Goal: Check status: Check status

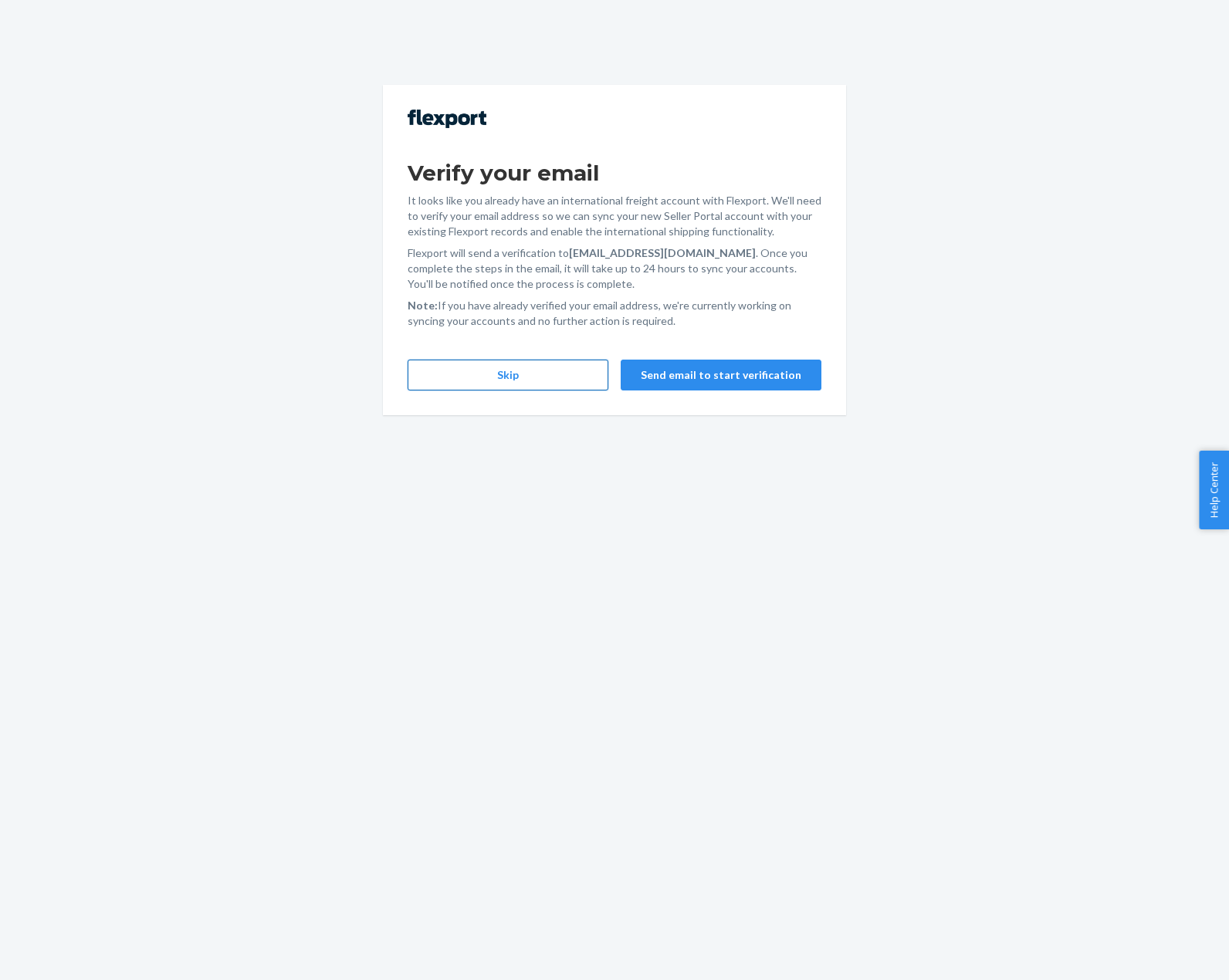
click at [556, 371] on button "Skip" at bounding box center [508, 375] width 201 height 31
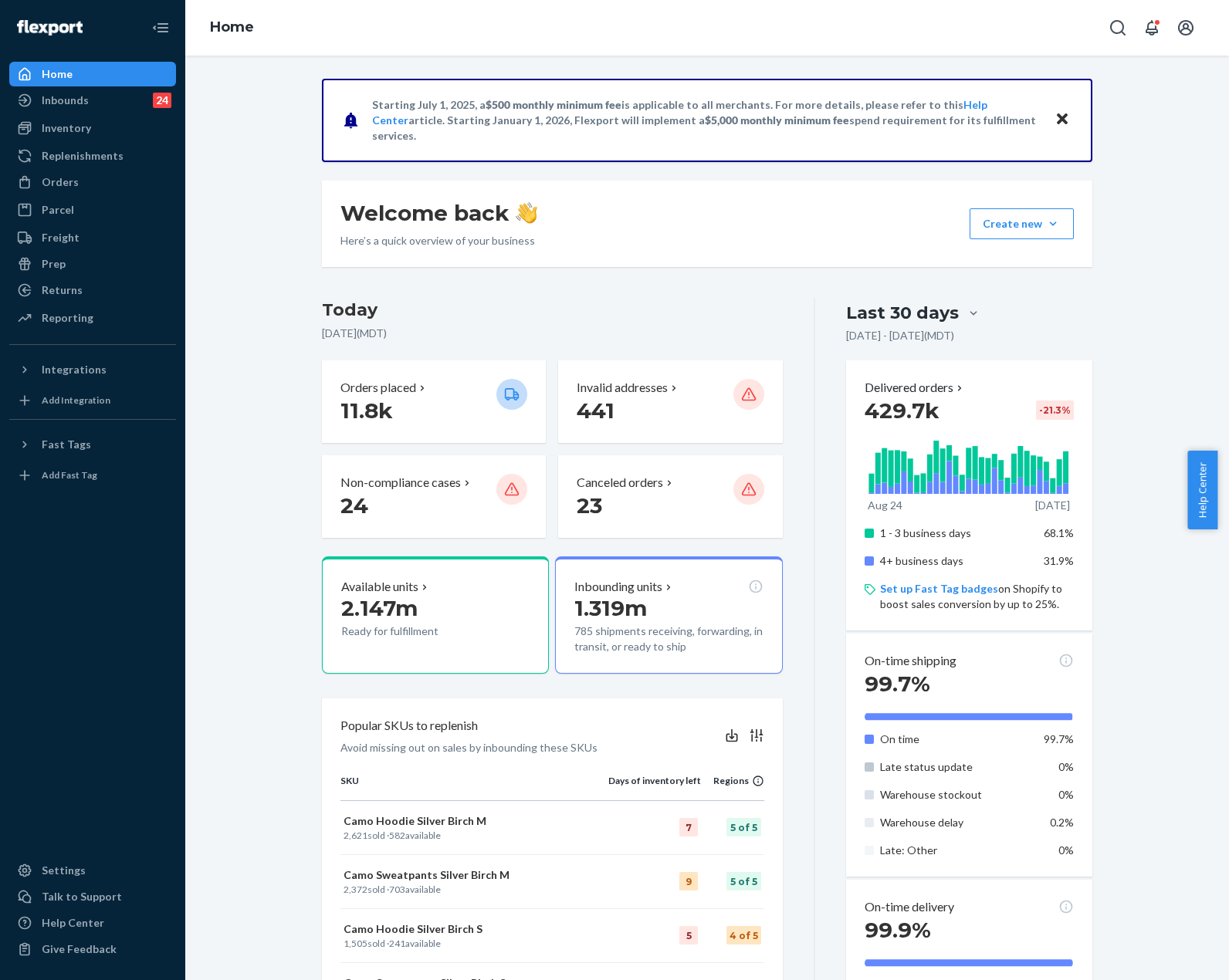
click at [66, 196] on ul "Home Inbounds 24 Shipping Plans Problems 24 Inventory Products Replenishments O…" at bounding box center [92, 196] width 166 height 270
click at [66, 194] on link "Orders" at bounding box center [92, 182] width 166 height 25
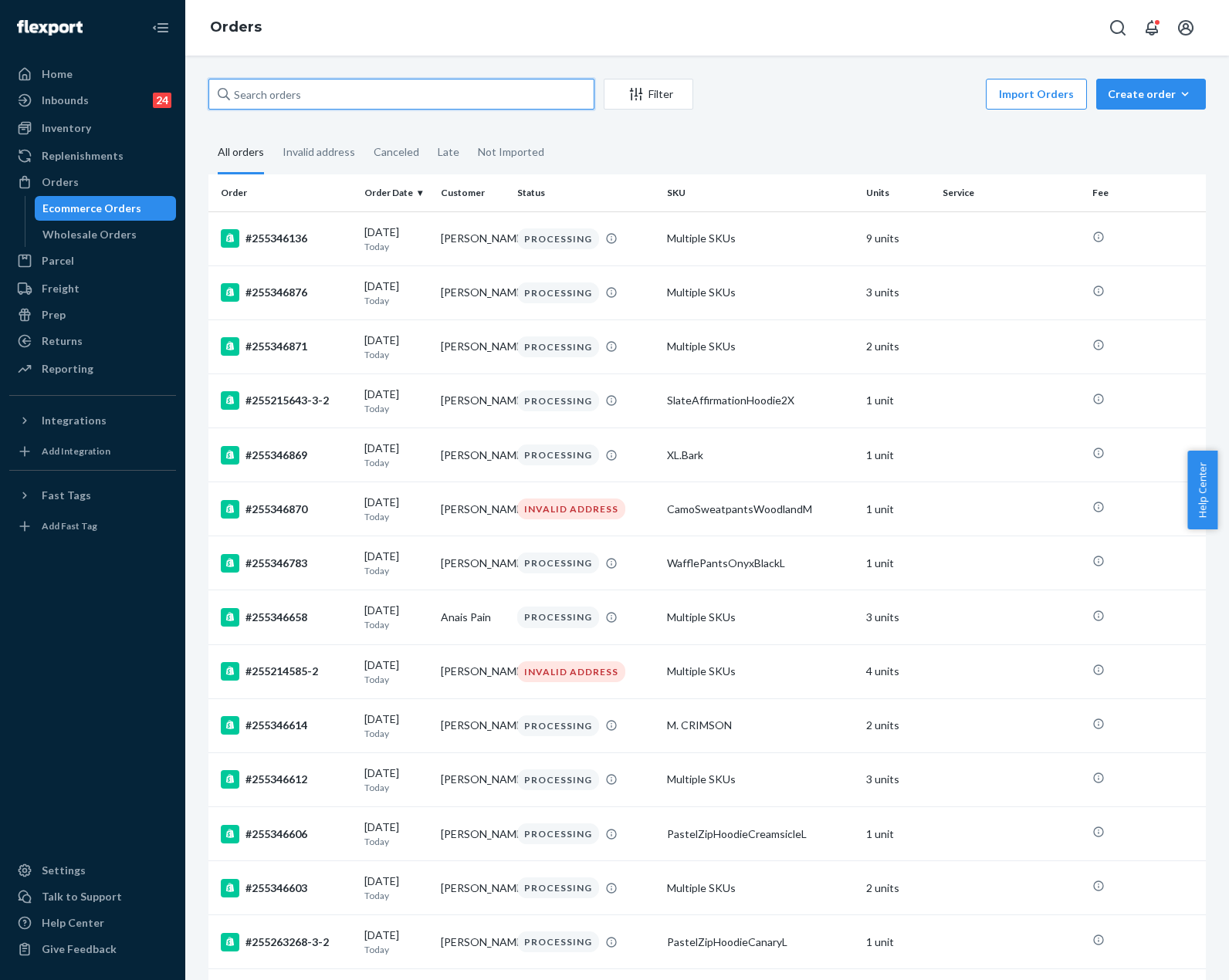
click at [327, 95] on input "text" at bounding box center [401, 94] width 386 height 31
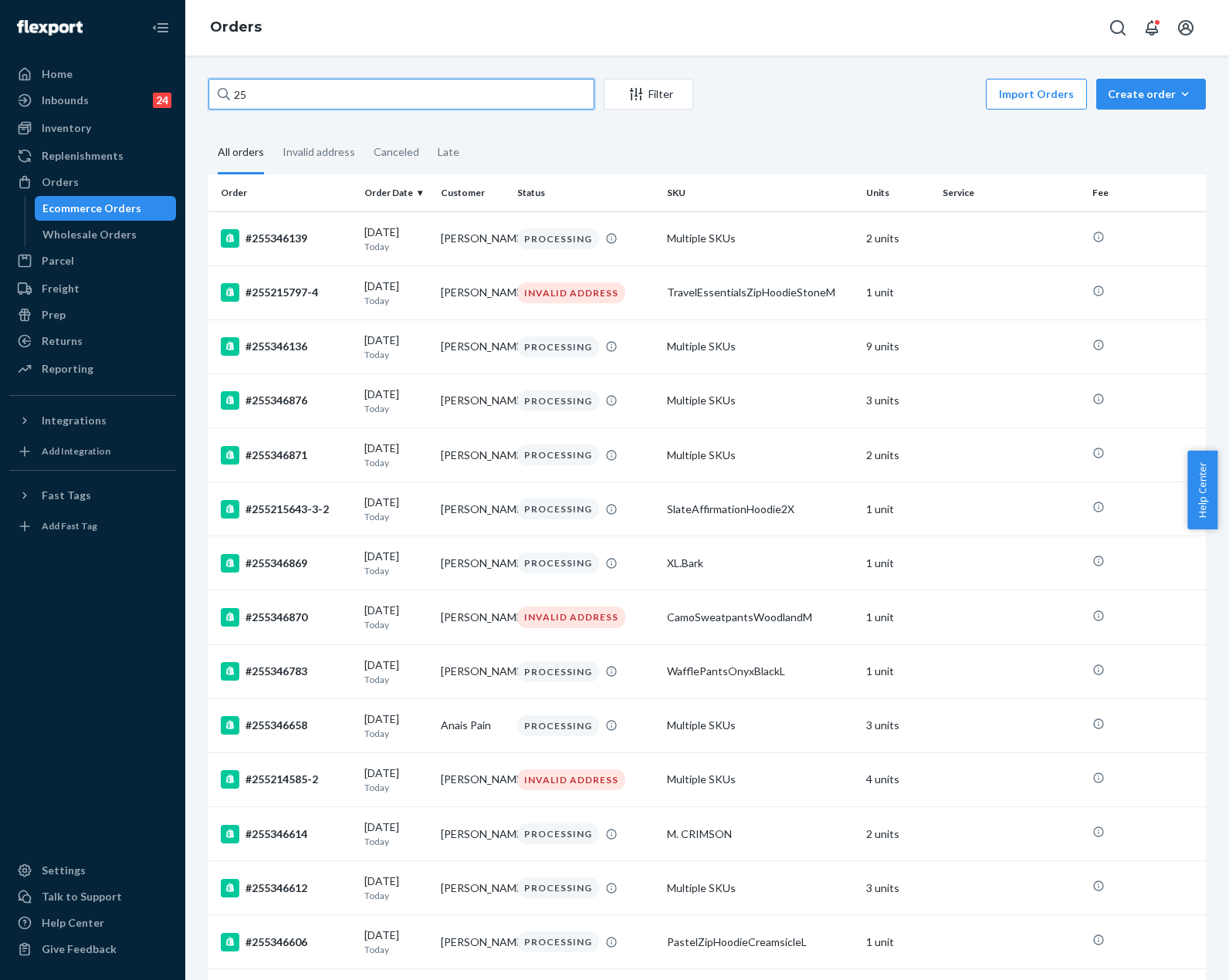
paste input "5337833"
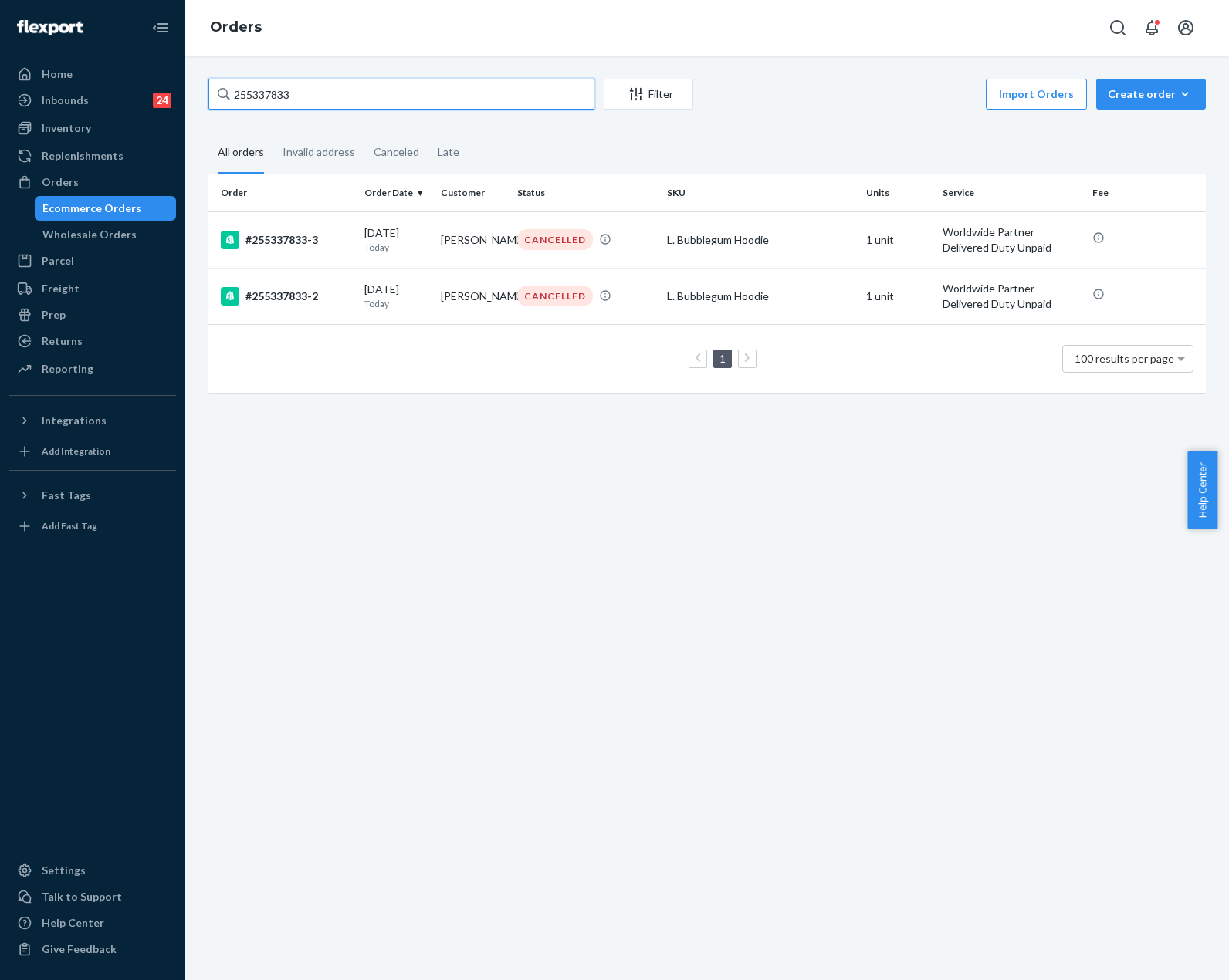
type input "255337833"
click at [171, 661] on div at bounding box center [92, 695] width 166 height 313
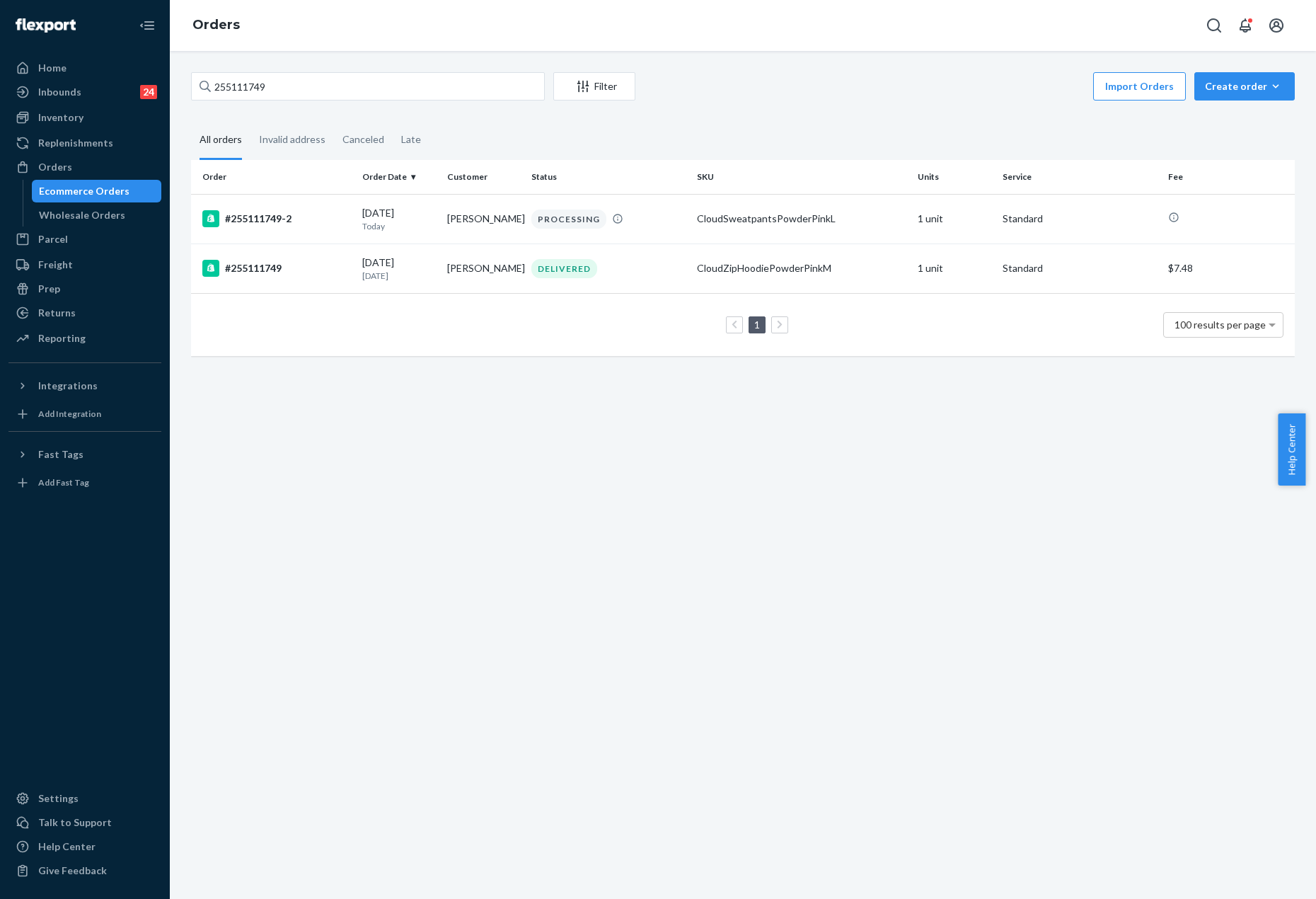
click at [800, 84] on div "Import Orders Create order Ecommerce order Removal order" at bounding box center [969, 87] width 651 height 32
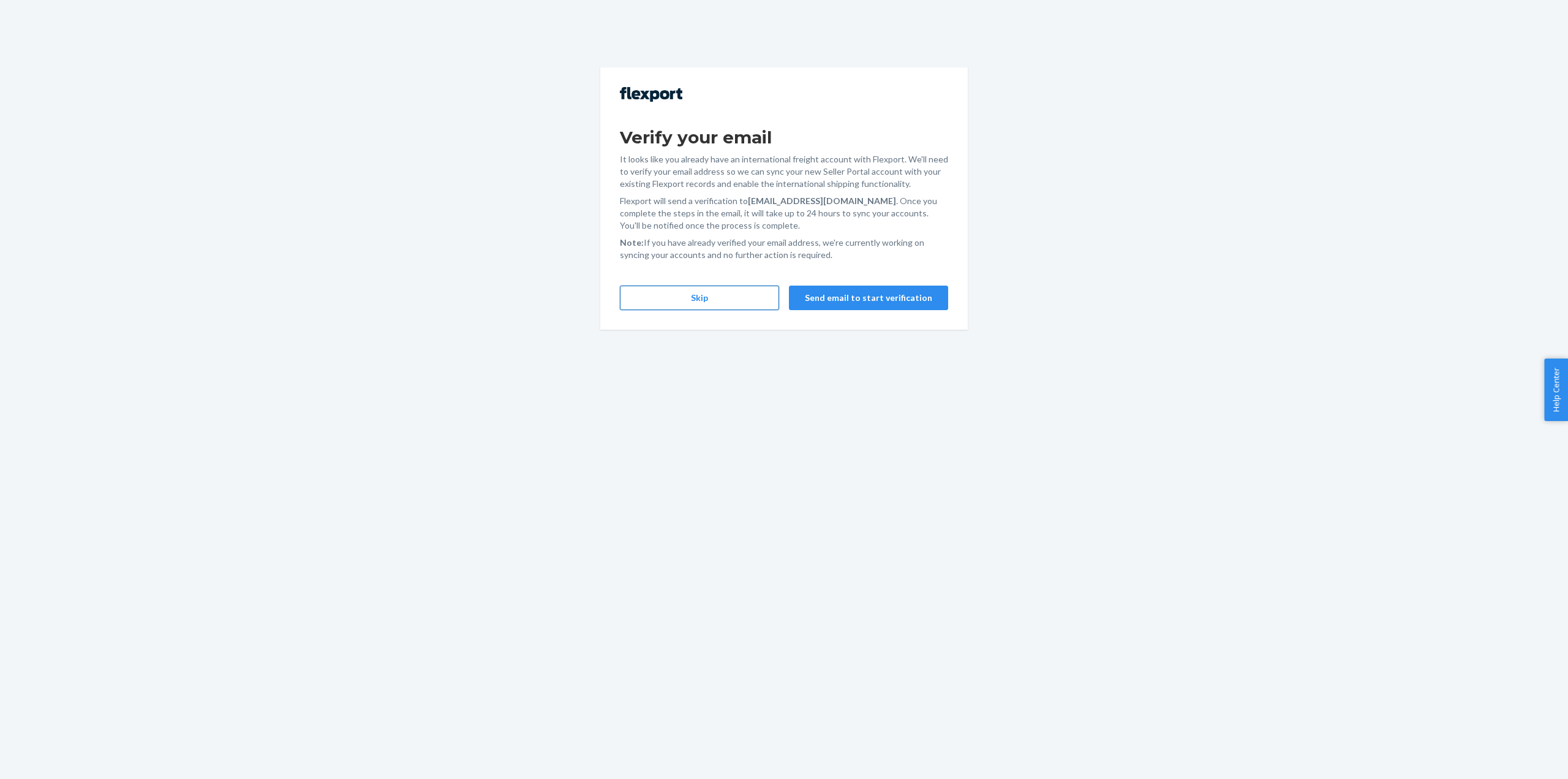
click at [704, 290] on button "Skip" at bounding box center [699, 297] width 160 height 24
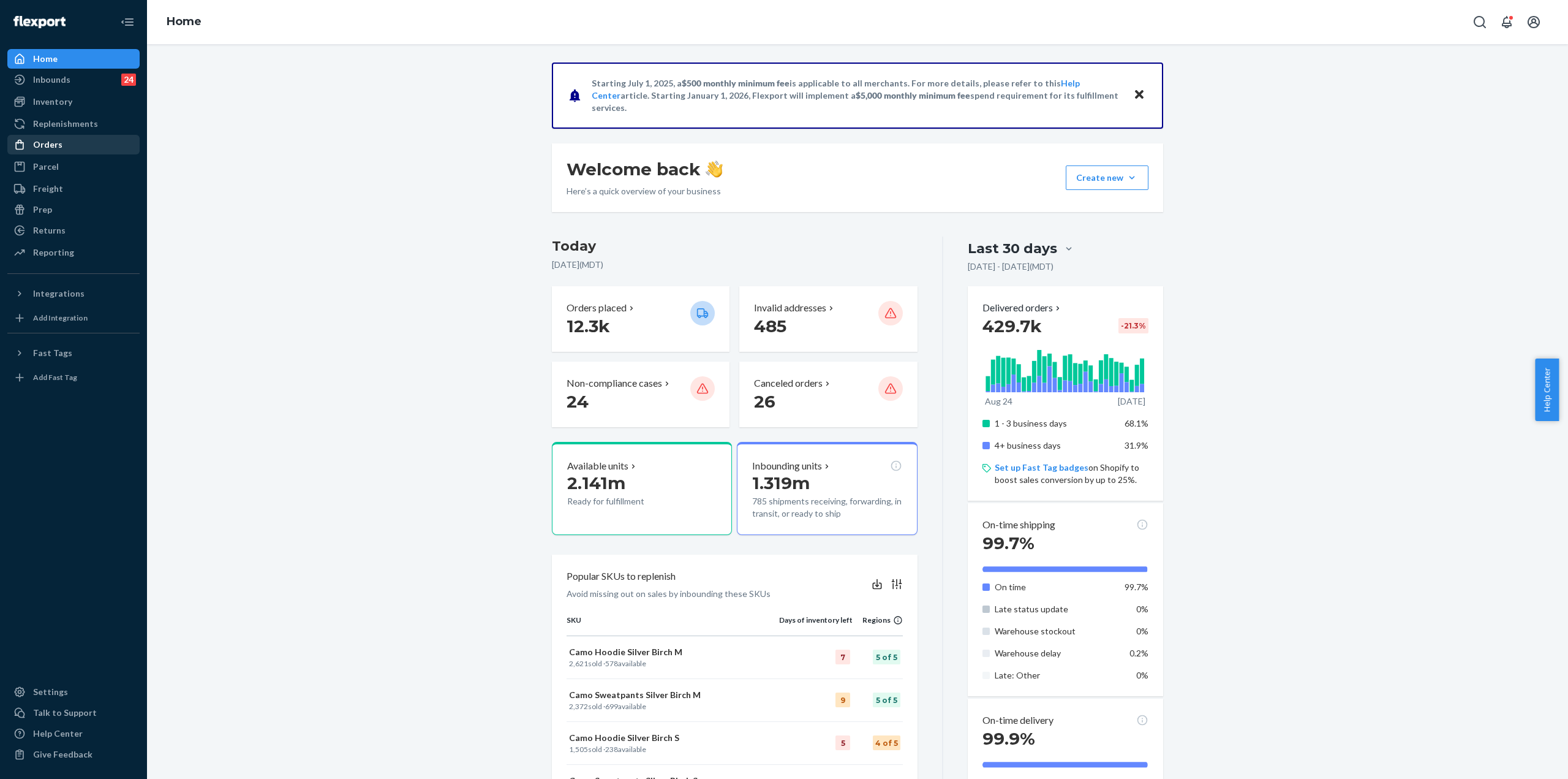
click at [56, 146] on div "Orders" at bounding box center [48, 144] width 29 height 12
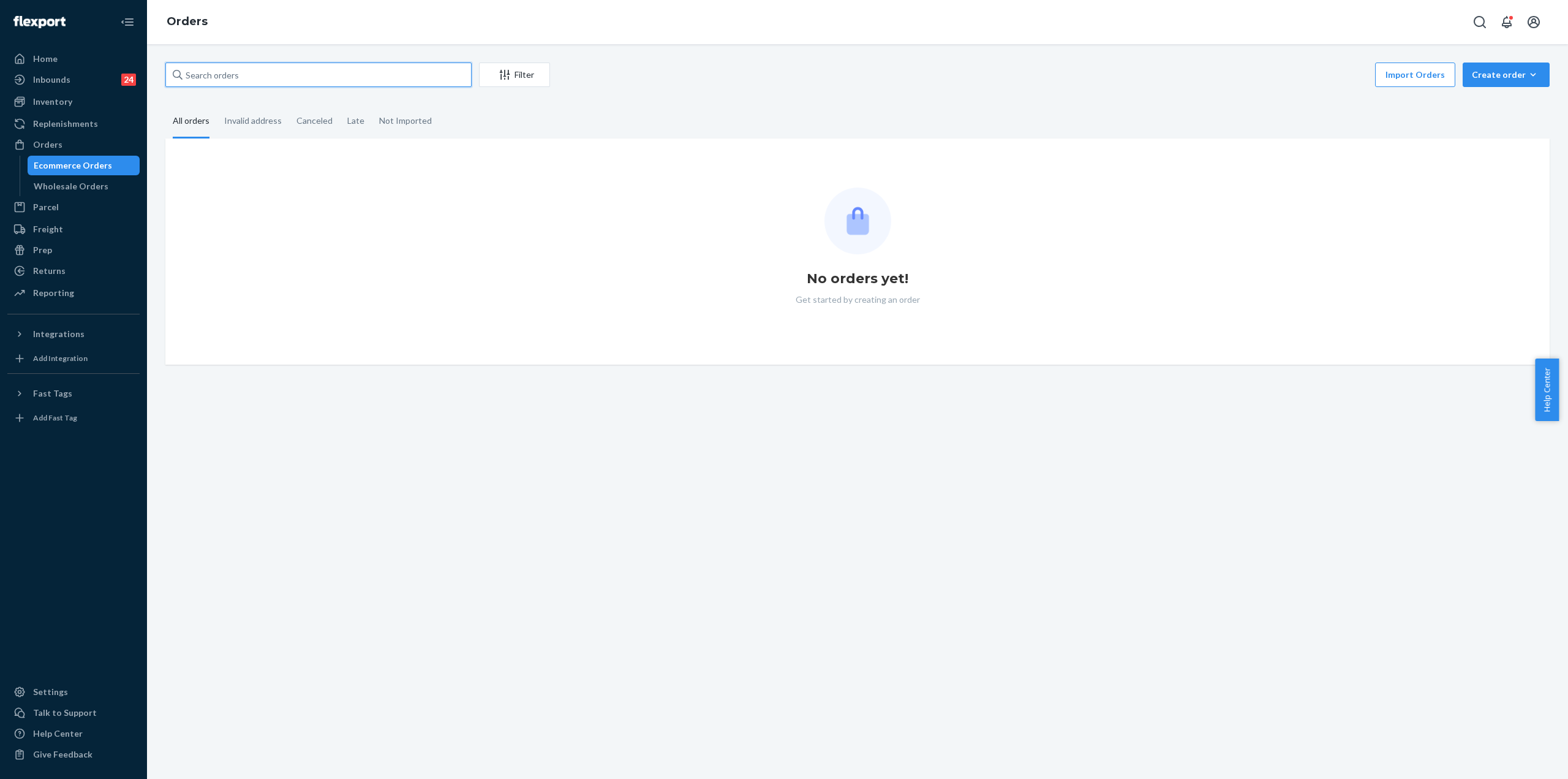
click at [326, 74] on input "text" at bounding box center [318, 74] width 306 height 24
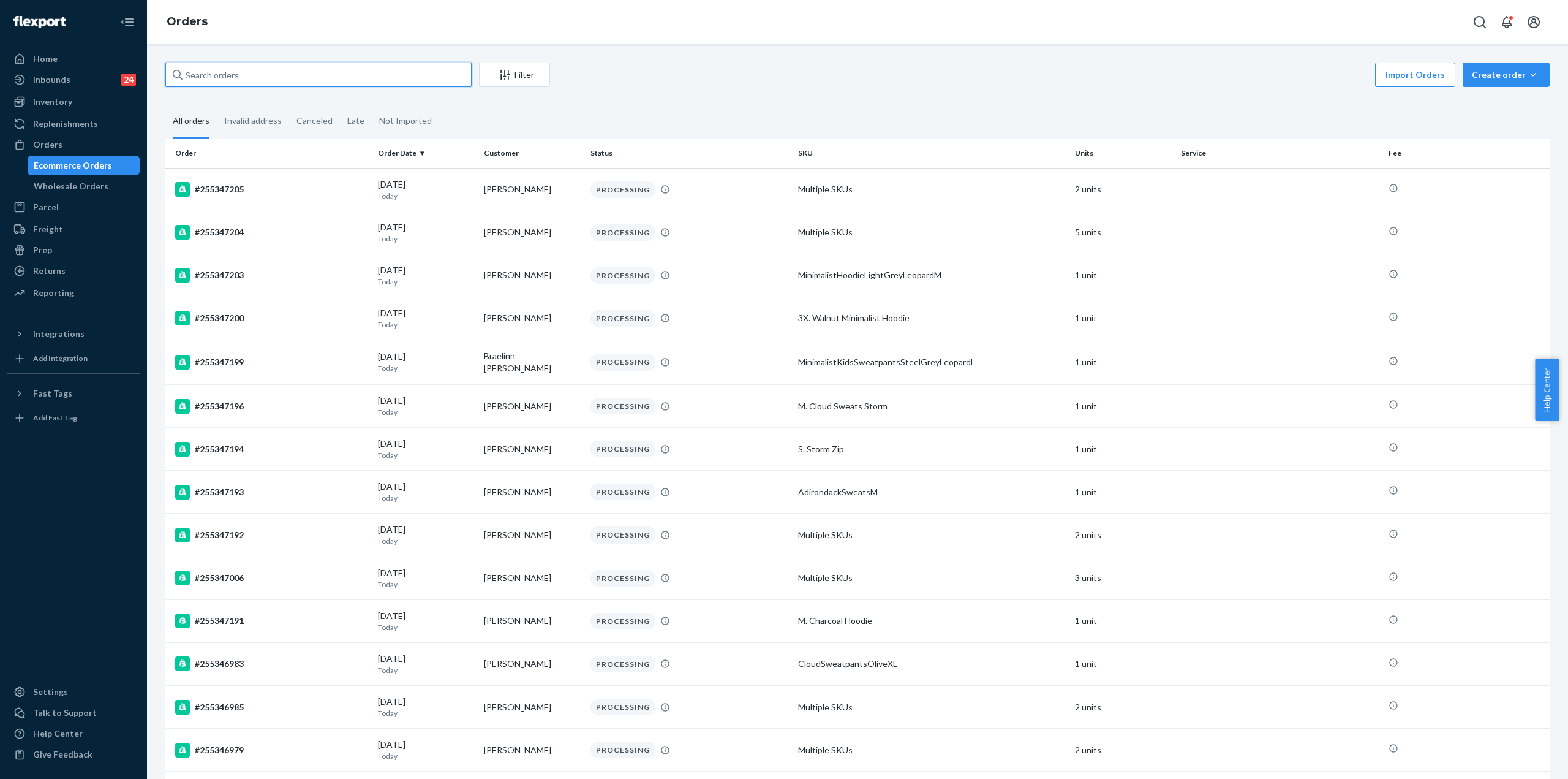
paste input "5146097"
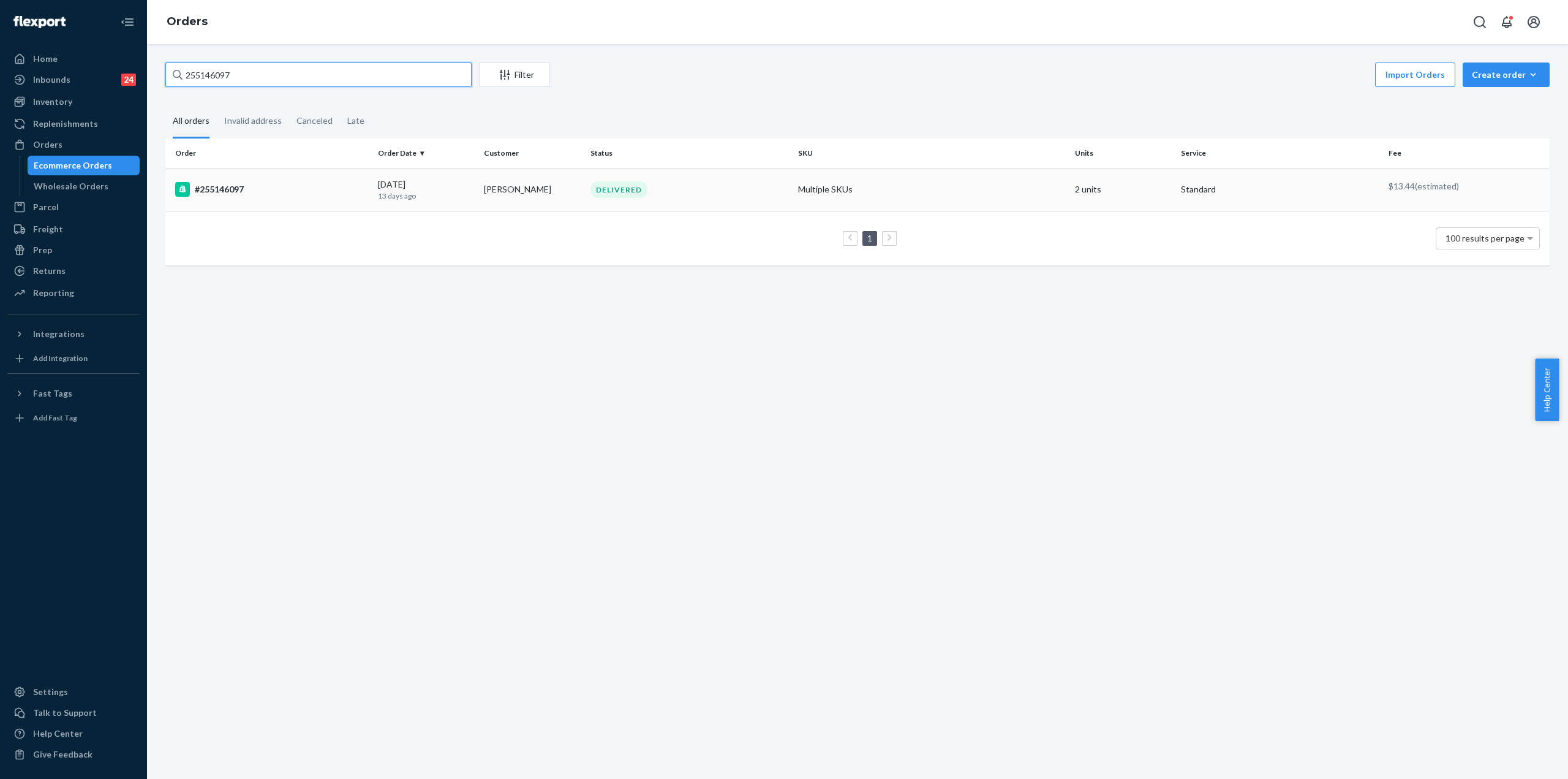
type input "255146097"
click at [259, 185] on div "#255146097" at bounding box center [271, 189] width 193 height 15
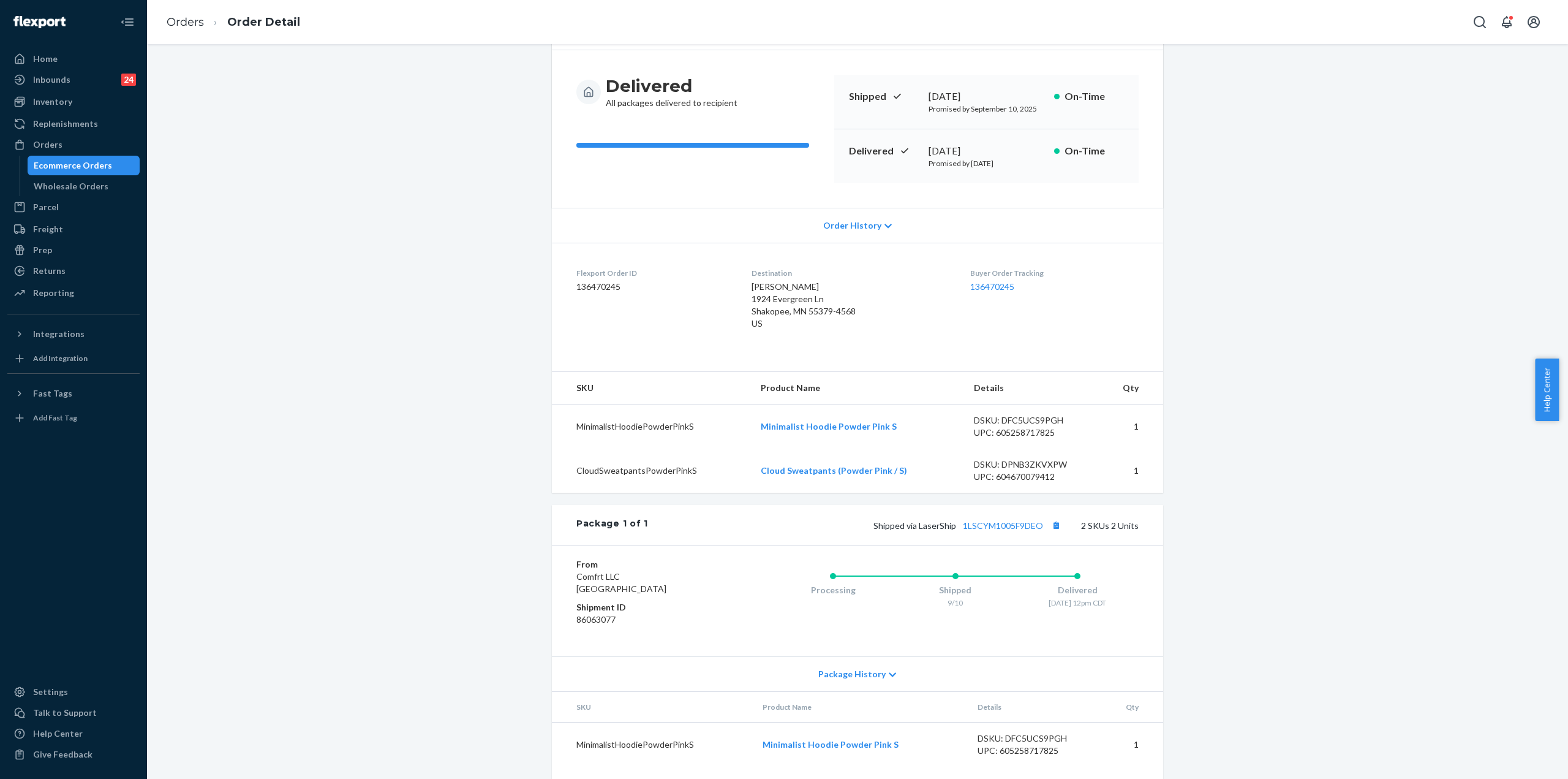
scroll to position [146, 0]
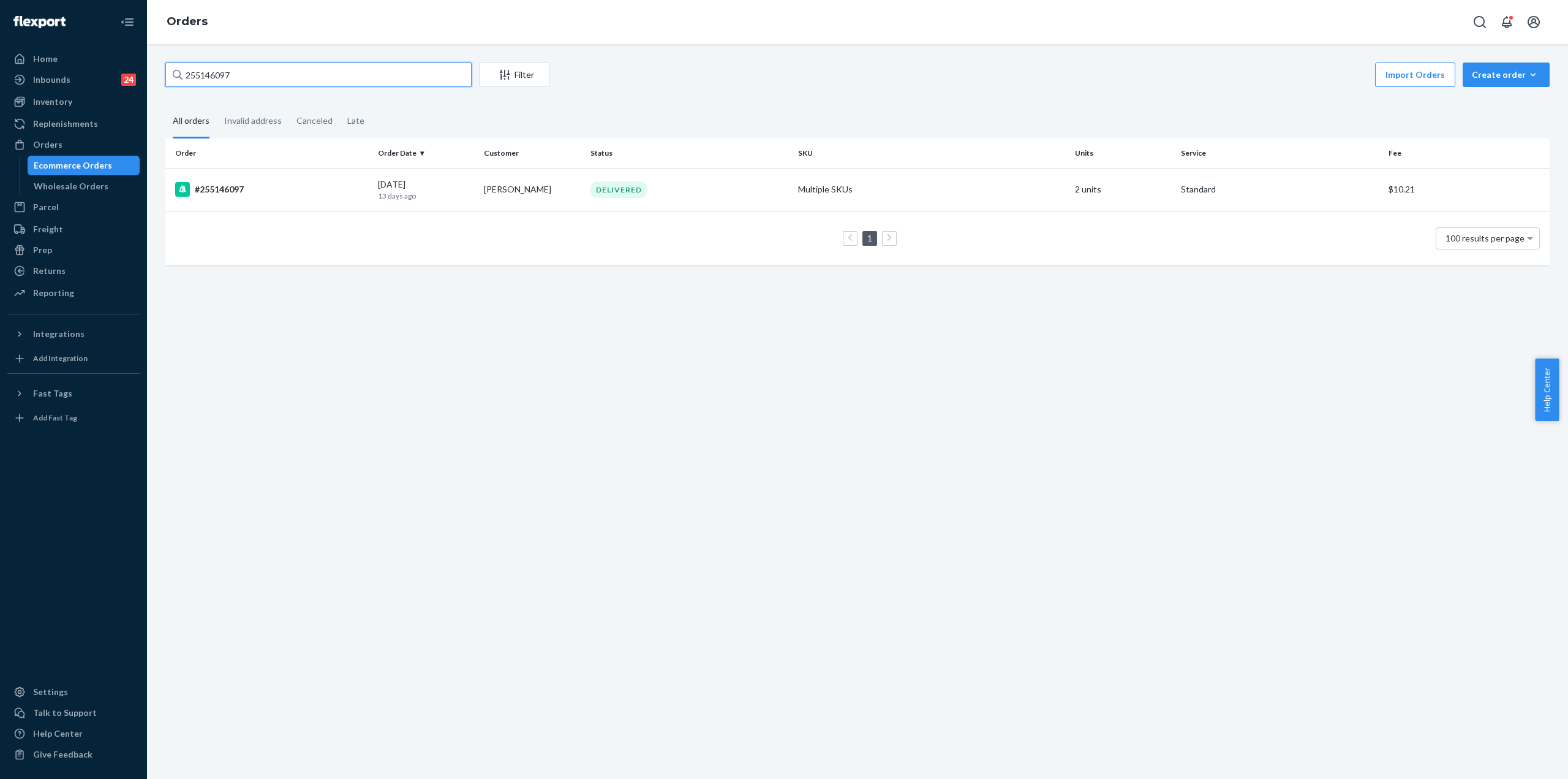
drag, startPoint x: 196, startPoint y: 78, endPoint x: 330, endPoint y: 78, distance: 134.0
click at [330, 78] on input "255146097" at bounding box center [318, 74] width 306 height 24
paste input "7934"
type input "255147934"
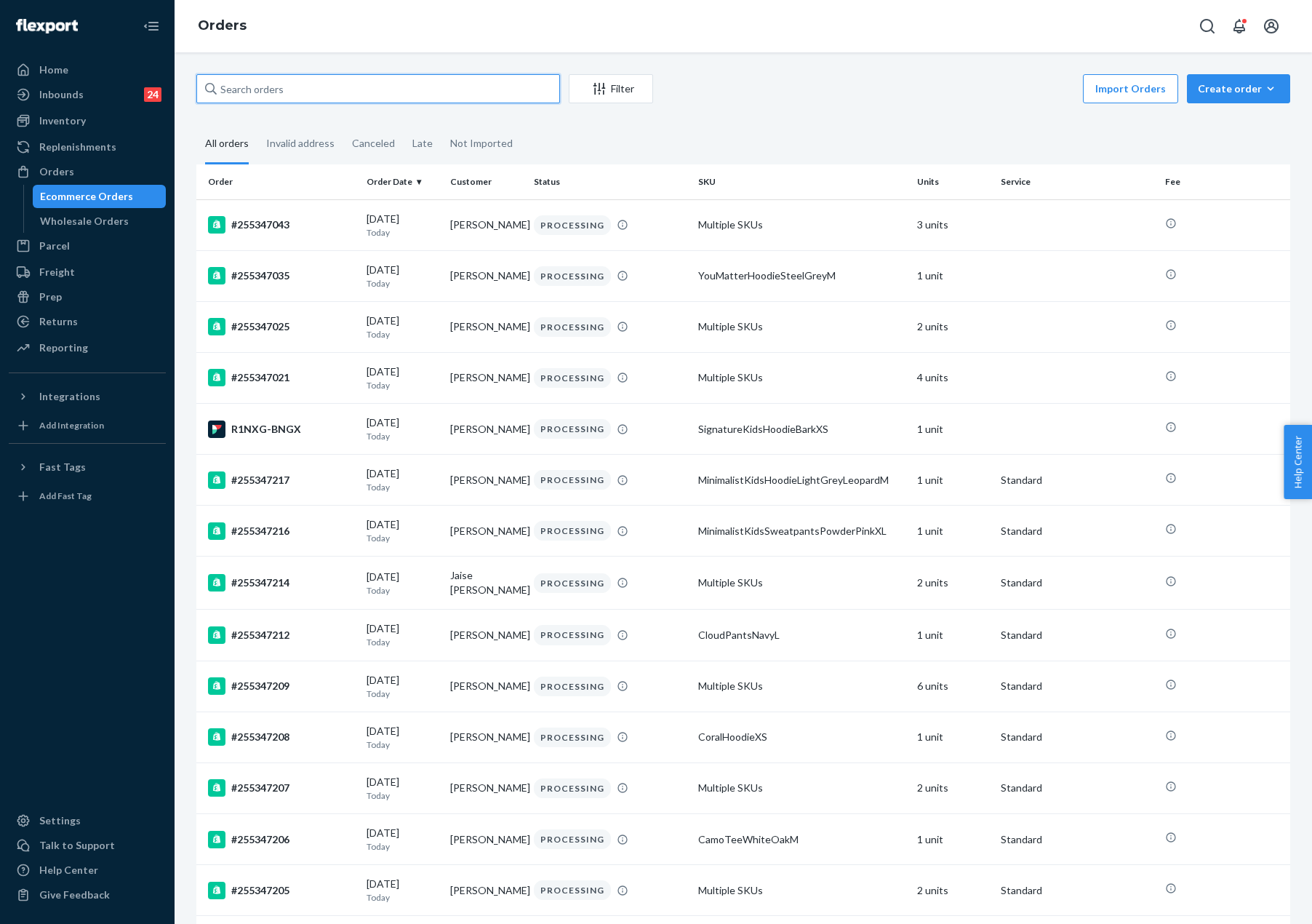
click at [272, 95] on input "text" at bounding box center [378, 88] width 364 height 29
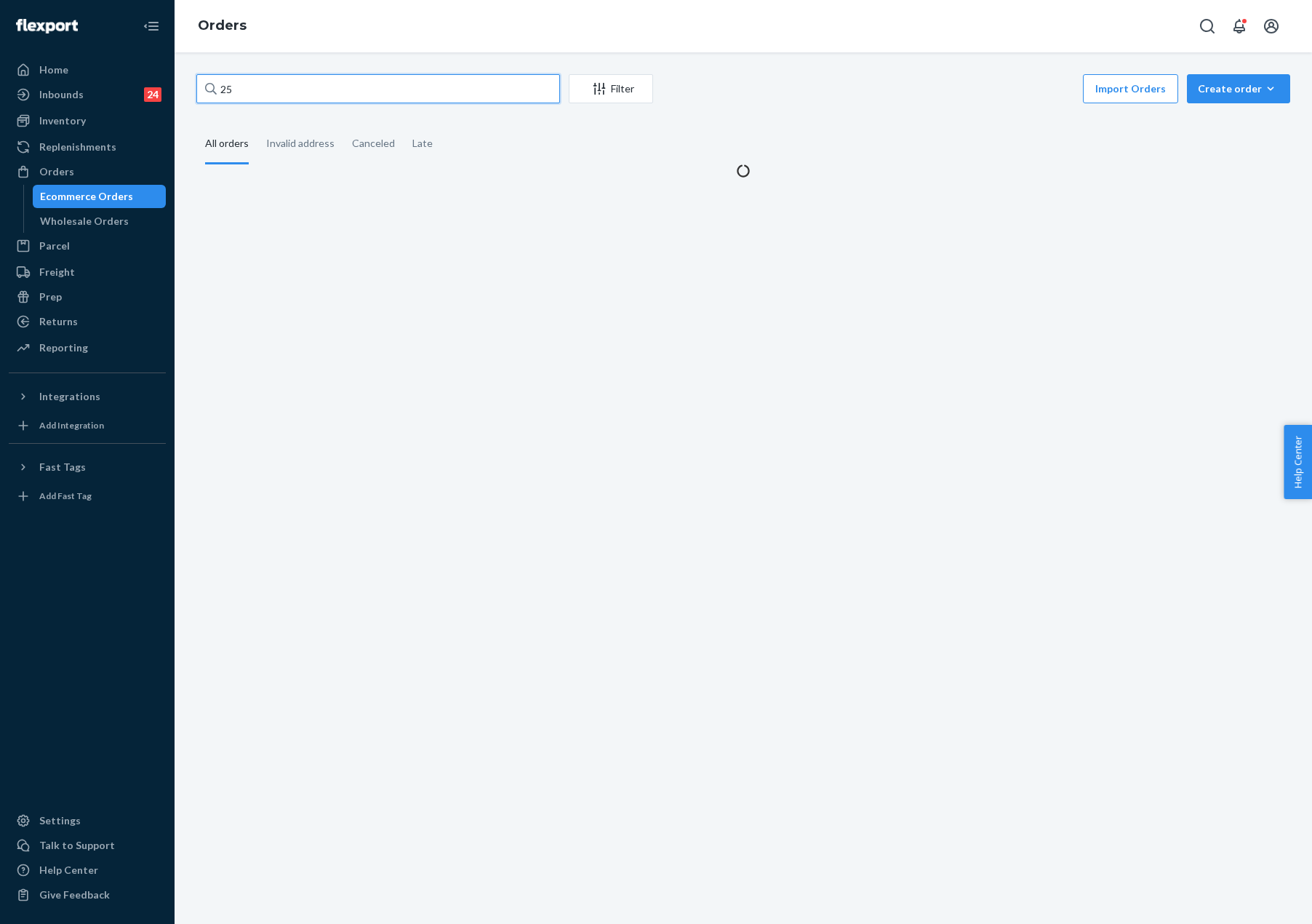
paste input "5337833"
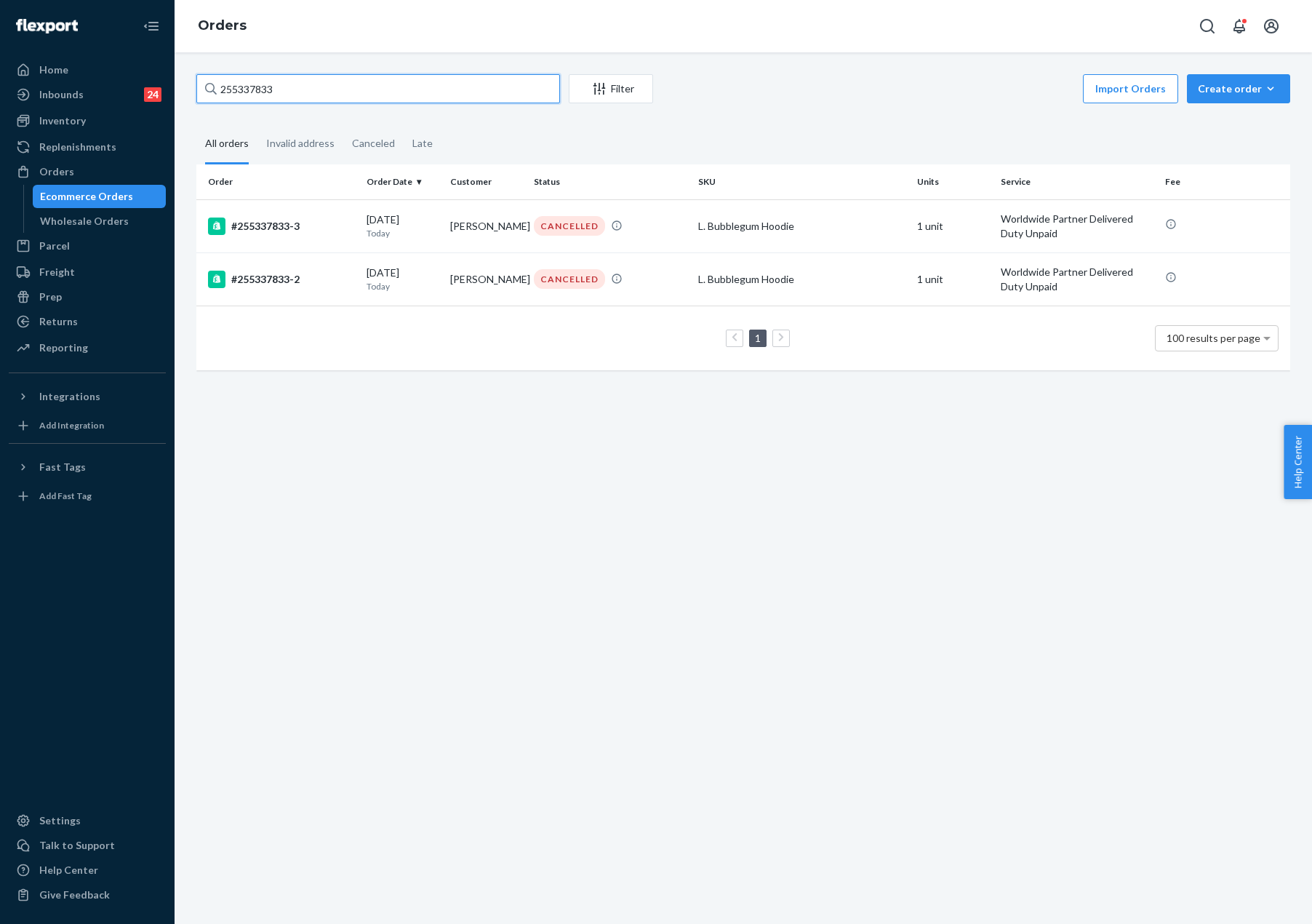
type input "255337833"
click at [313, 229] on div "#255337833-3" at bounding box center [281, 226] width 147 height 18
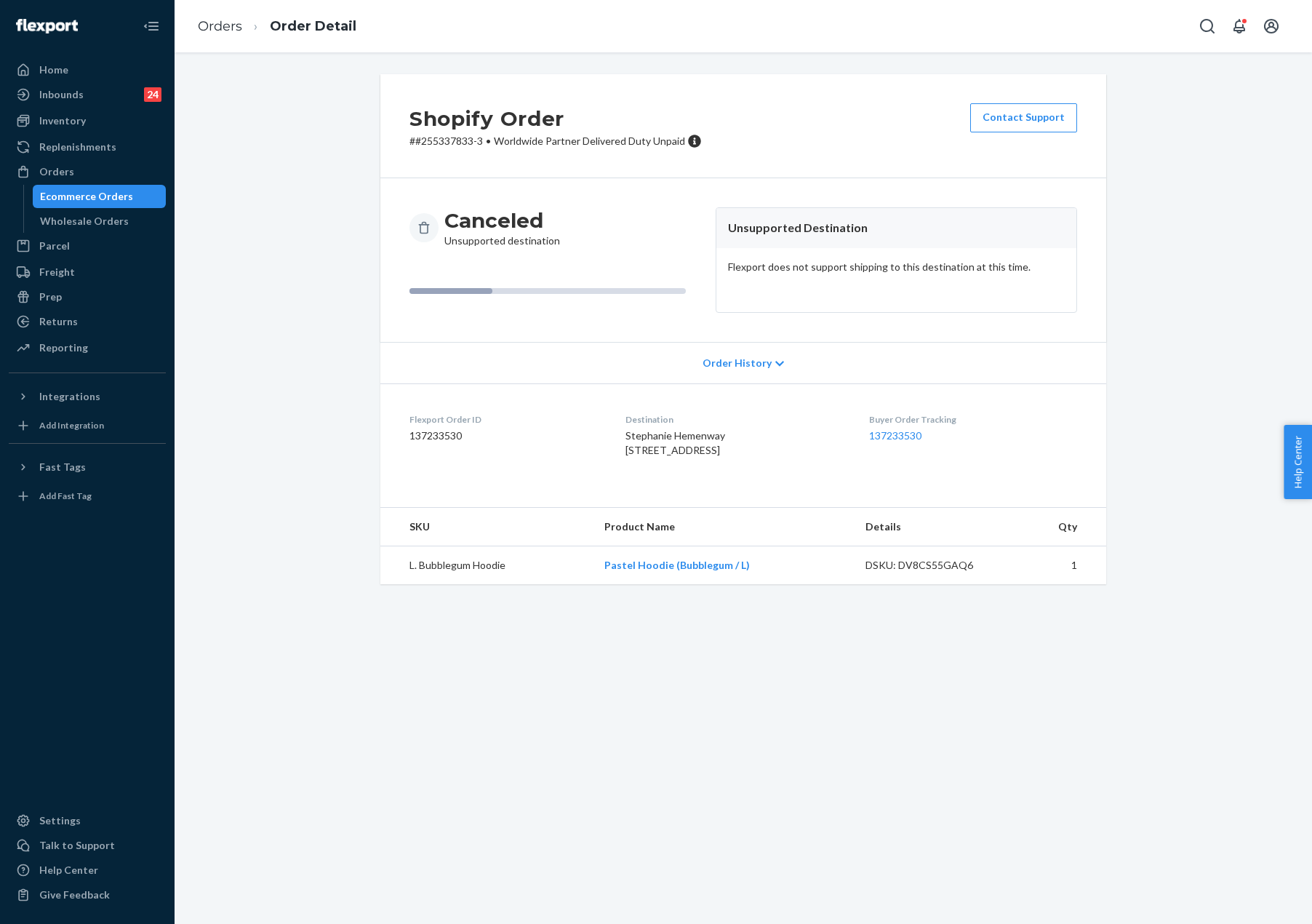
click at [638, 456] on span "Stephanie Hemenway [STREET_ADDRESS]" at bounding box center [675, 442] width 100 height 27
click at [637, 456] on span "Stephanie Hemenway [STREET_ADDRESS]" at bounding box center [675, 442] width 100 height 27
drag, startPoint x: 298, startPoint y: 286, endPoint x: 367, endPoint y: 177, distance: 129.0
click at [298, 281] on div "Shopify Order # #255337833-3 • Worldwide Partner Delivered Duty Unpaid Contact …" at bounding box center [744, 337] width 1116 height 527
drag, startPoint x: 467, startPoint y: 140, endPoint x: 425, endPoint y: 144, distance: 42.2
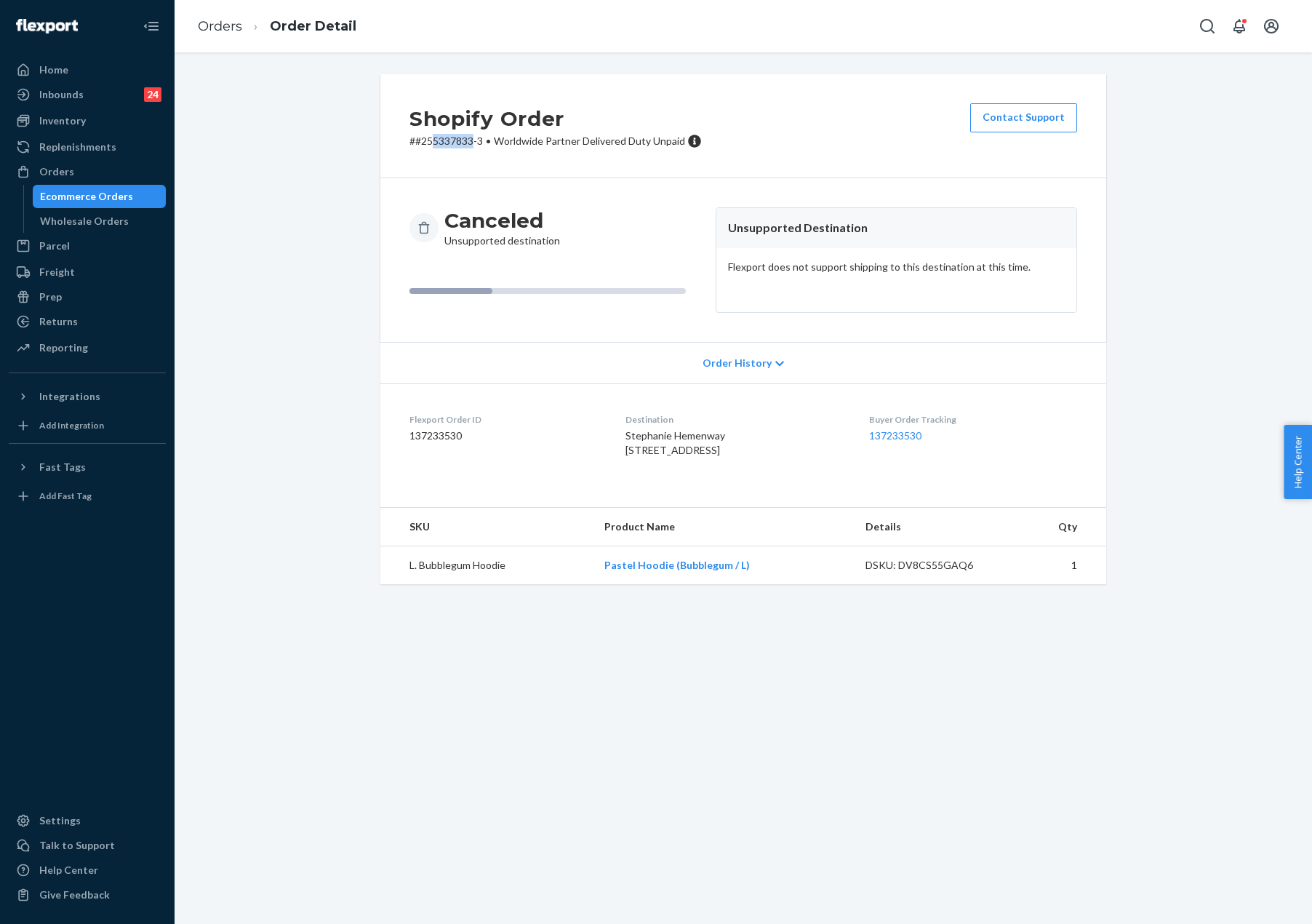
click at [425, 144] on p "# #255337833-3 • Worldwide Partner Delivered Duty Unpaid" at bounding box center [556, 141] width 292 height 14
copy p "5337833"
